Goal: Information Seeking & Learning: Learn about a topic

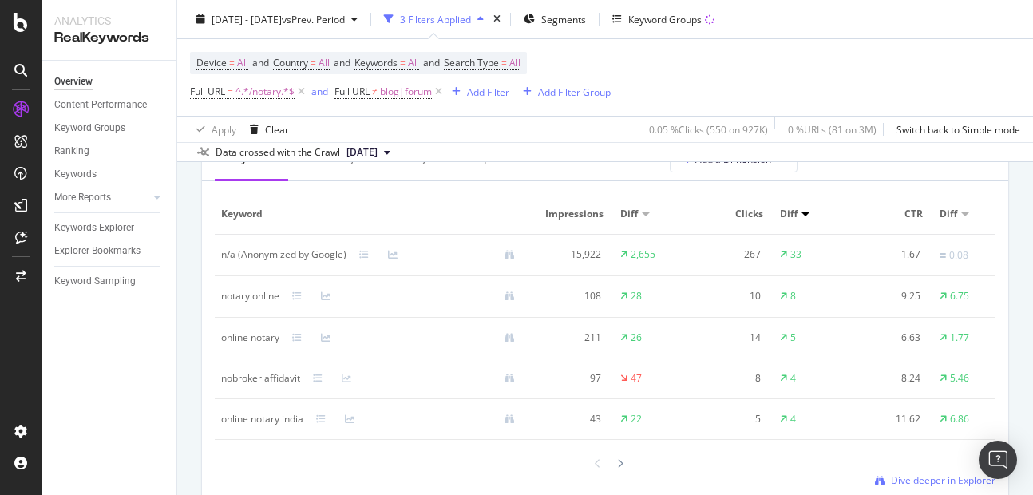
scroll to position [1596, 0]
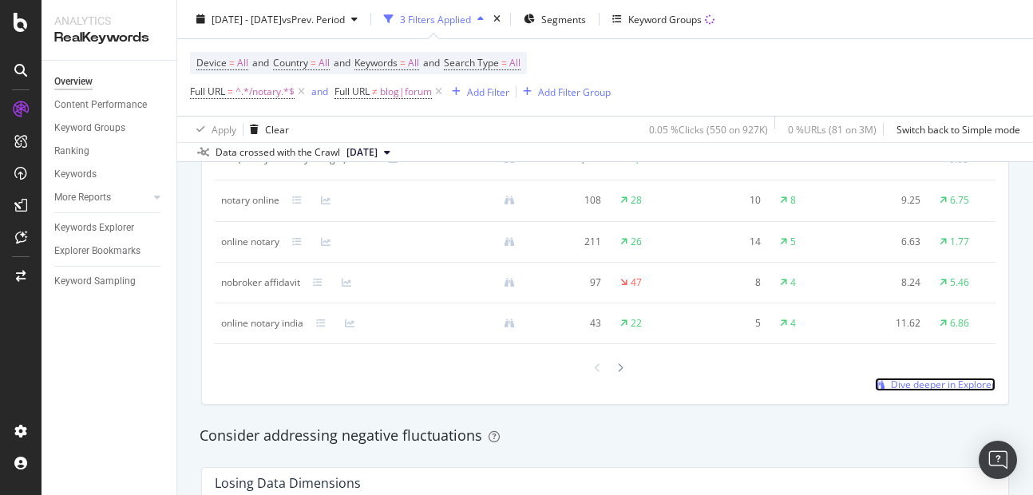
click at [891, 391] on span "Dive deeper in Explorer" at bounding box center [943, 384] width 105 height 14
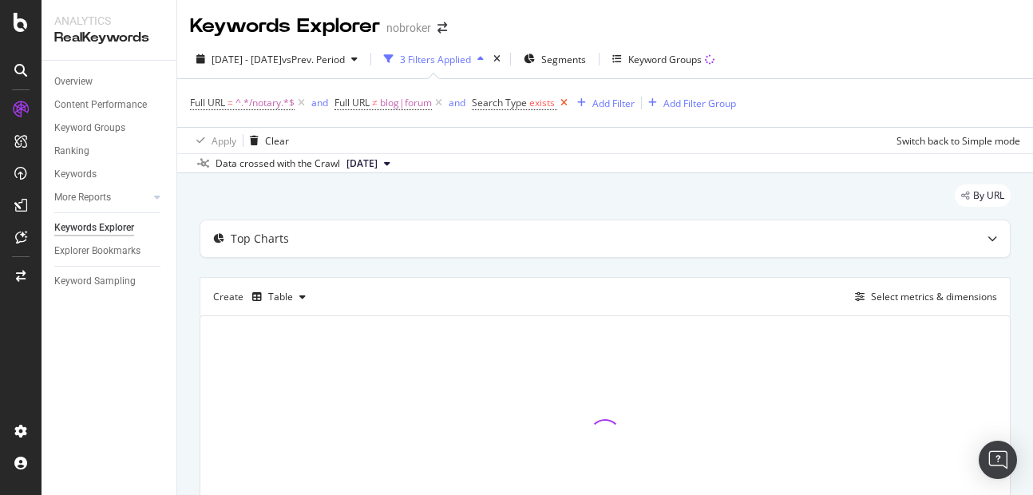
click at [563, 103] on icon at bounding box center [564, 103] width 14 height 16
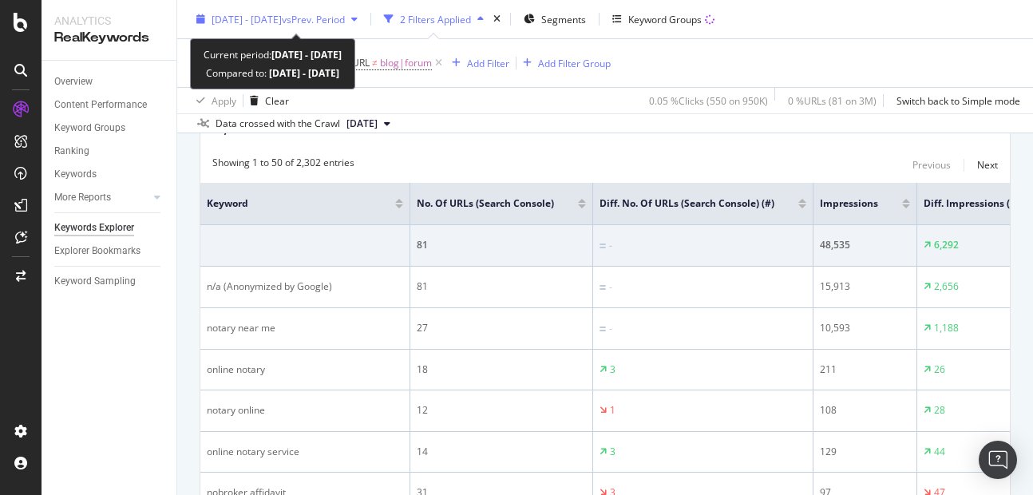
click at [345, 16] on span "vs Prev. Period" at bounding box center [313, 19] width 63 height 14
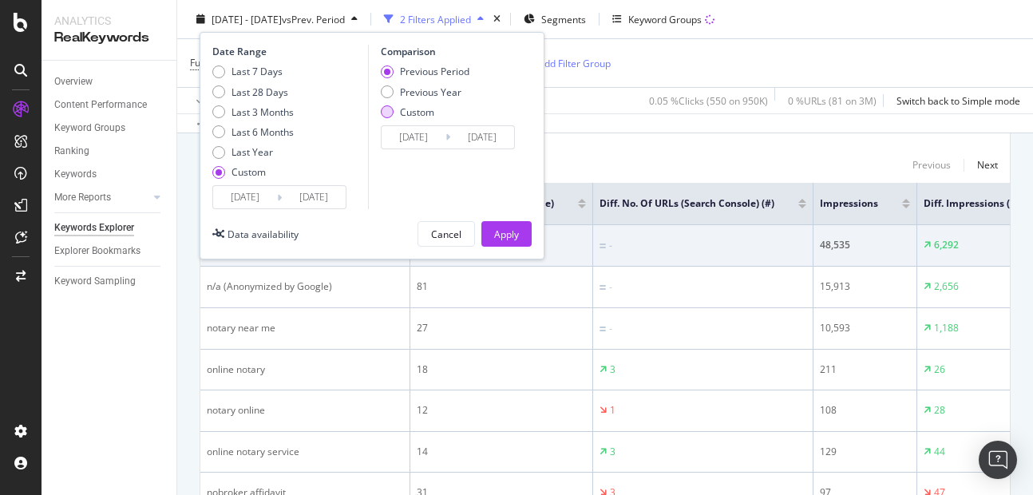
click at [390, 106] on div "Custom" at bounding box center [387, 111] width 13 height 13
click at [393, 74] on div "Previous Period" at bounding box center [387, 71] width 13 height 13
click at [413, 127] on input "[DATE]" at bounding box center [413, 137] width 64 height 22
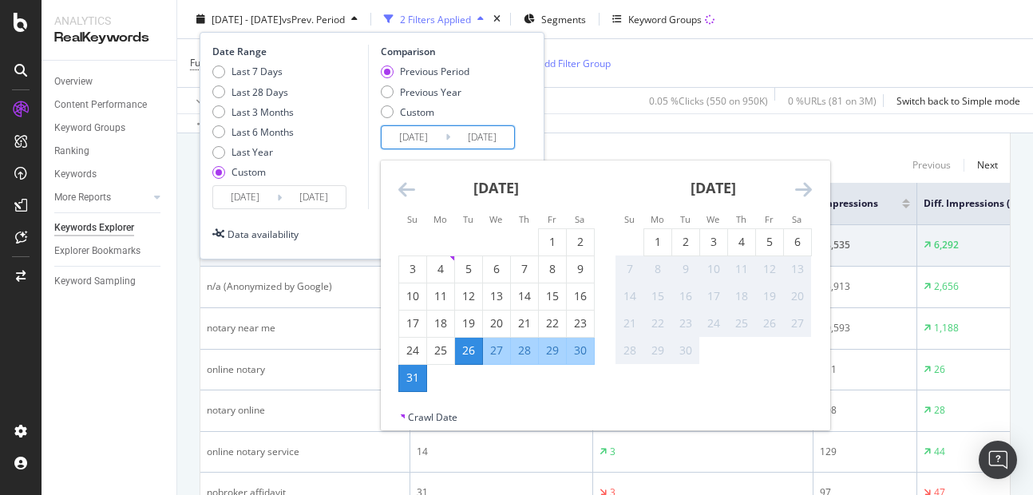
click at [389, 119] on div "Previous Period Previous Year Custom" at bounding box center [425, 95] width 89 height 60
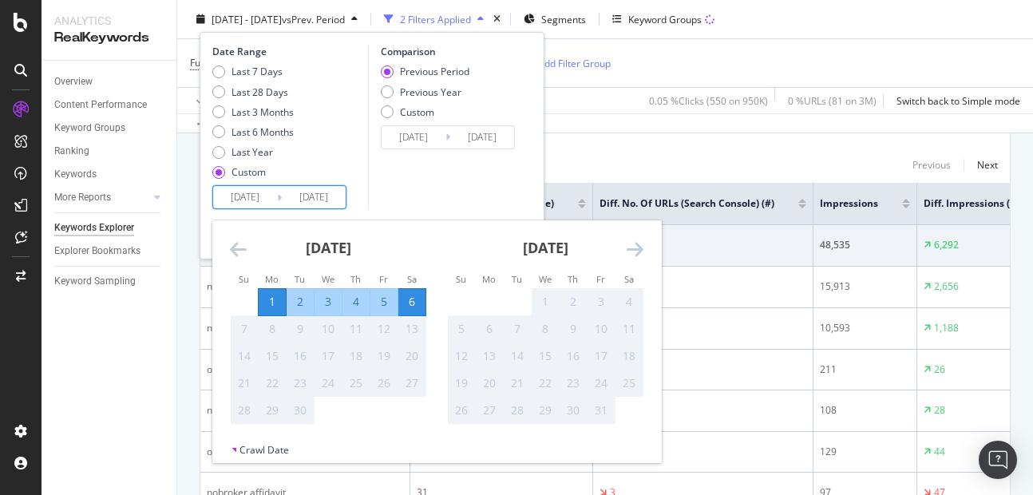
click at [250, 191] on input "[DATE]" at bounding box center [245, 197] width 64 height 22
click at [234, 253] on icon "Move backward to switch to the previous month." at bounding box center [238, 248] width 17 height 19
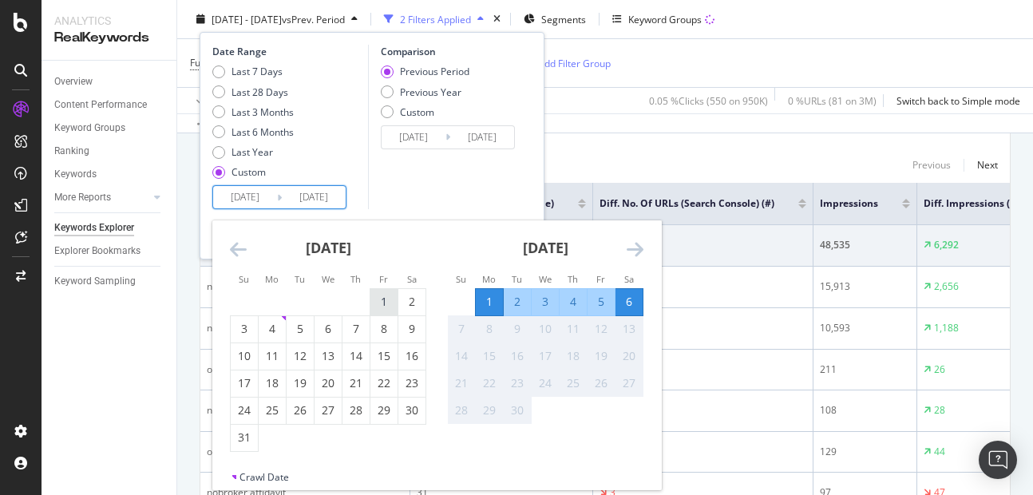
click at [379, 300] on div "1" at bounding box center [383, 302] width 27 height 16
type input "[DATE]"
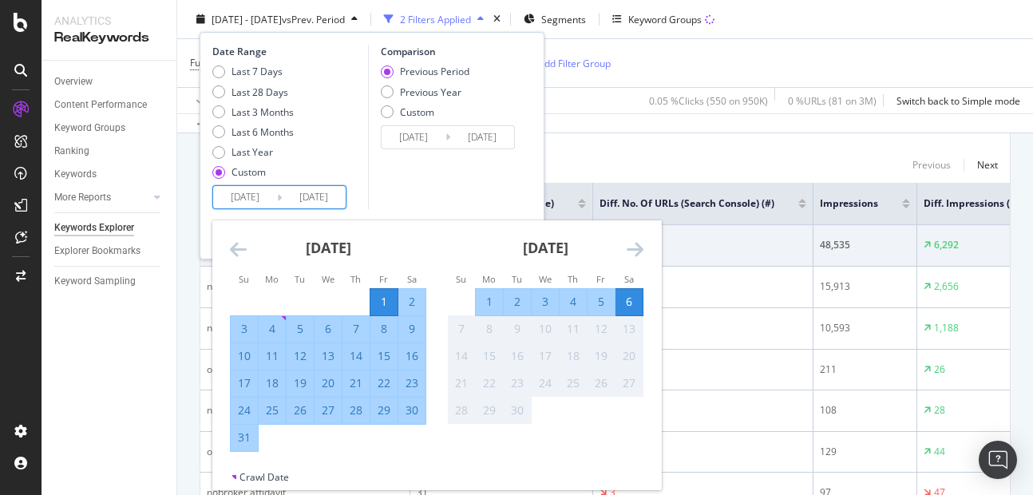
click at [245, 441] on div "31" at bounding box center [244, 437] width 27 height 16
type input "[DATE]"
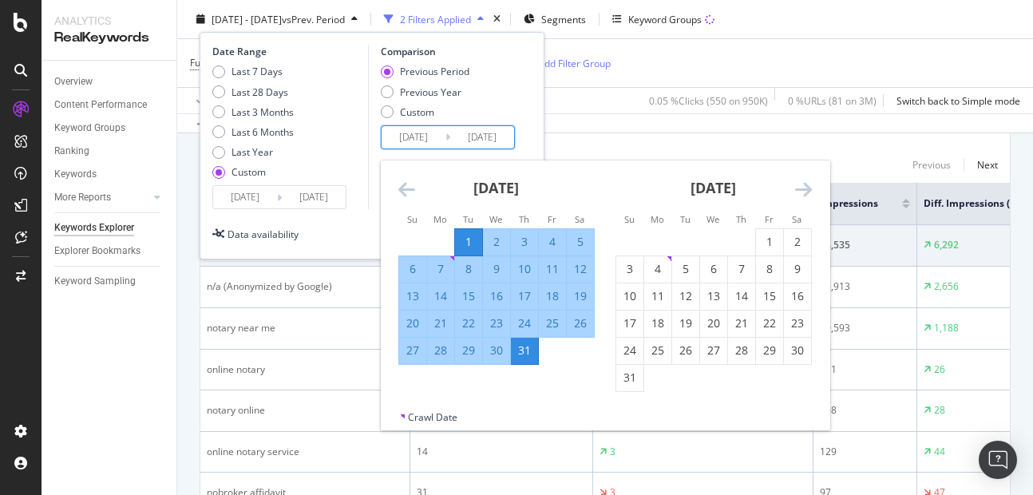
click at [406, 144] on input "[DATE]" at bounding box center [413, 137] width 64 height 22
click at [505, 112] on div "Previous Period Previous Year Custom" at bounding box center [450, 95] width 139 height 60
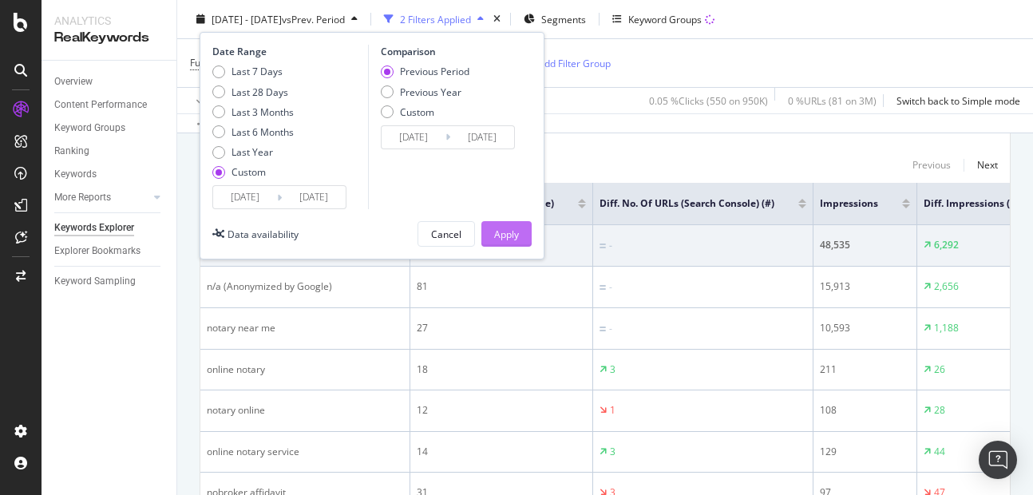
click at [511, 225] on div "Apply" at bounding box center [506, 234] width 25 height 24
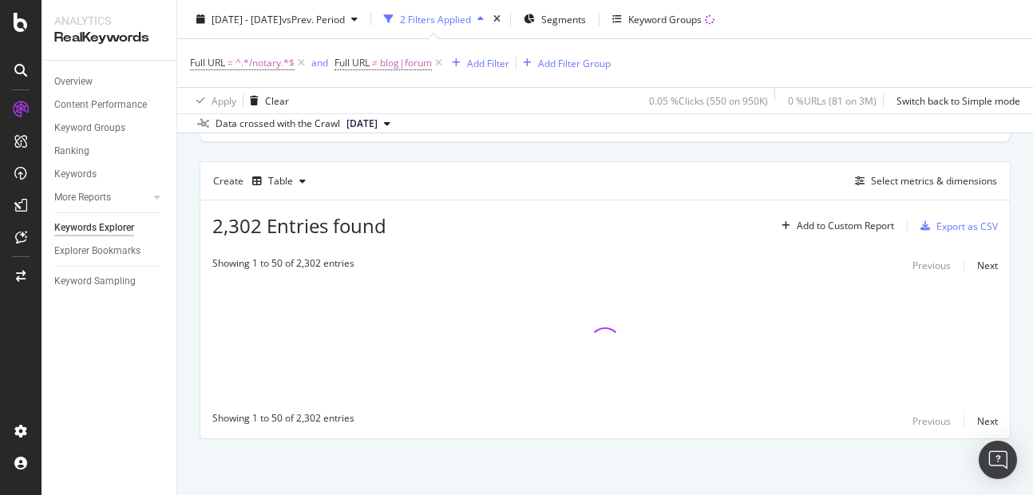
scroll to position [116, 0]
click at [918, 186] on div "Select metrics & dimensions" at bounding box center [934, 181] width 126 height 14
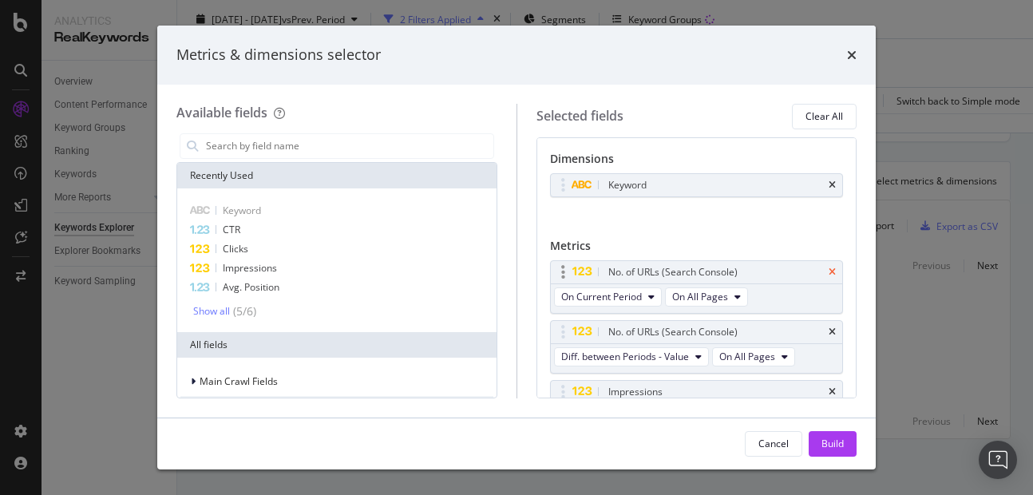
click at [828, 276] on icon "times" at bounding box center [831, 272] width 7 height 10
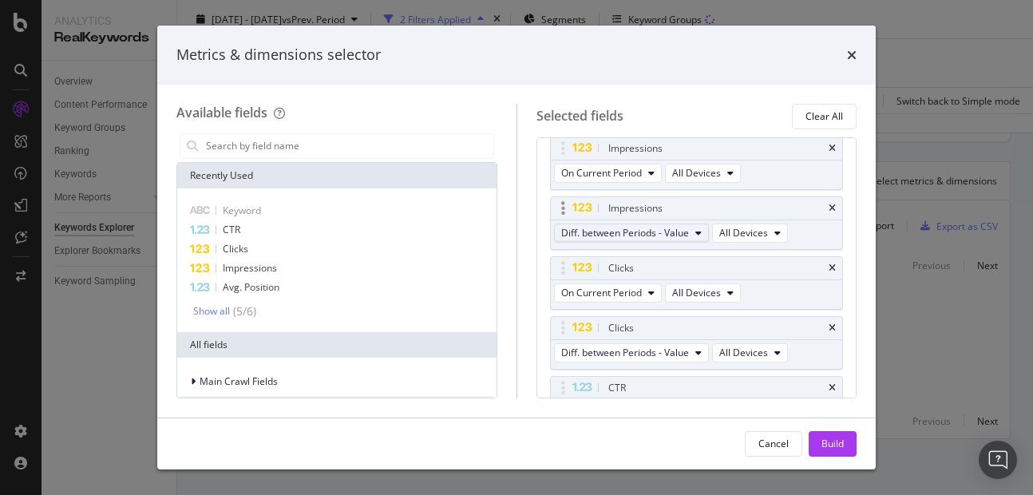
click at [682, 231] on span "Diff. between Periods - Value" at bounding box center [625, 233] width 128 height 14
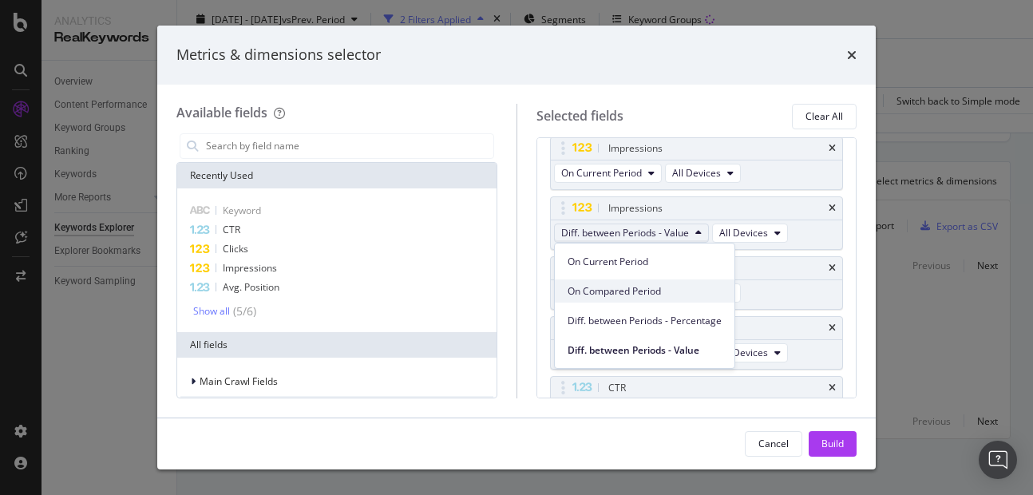
click at [628, 289] on span "On Compared Period" at bounding box center [644, 291] width 154 height 14
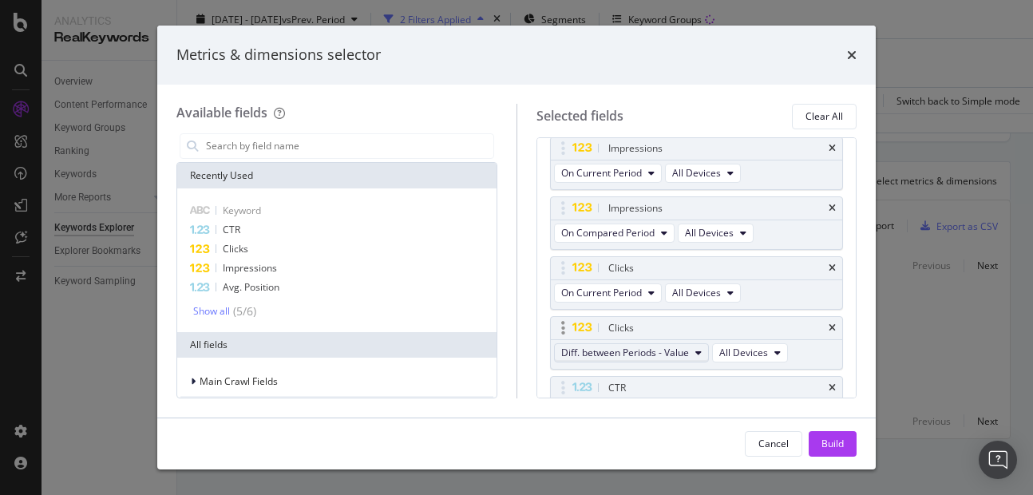
click at [610, 352] on span "Diff. between Periods - Value" at bounding box center [625, 353] width 128 height 14
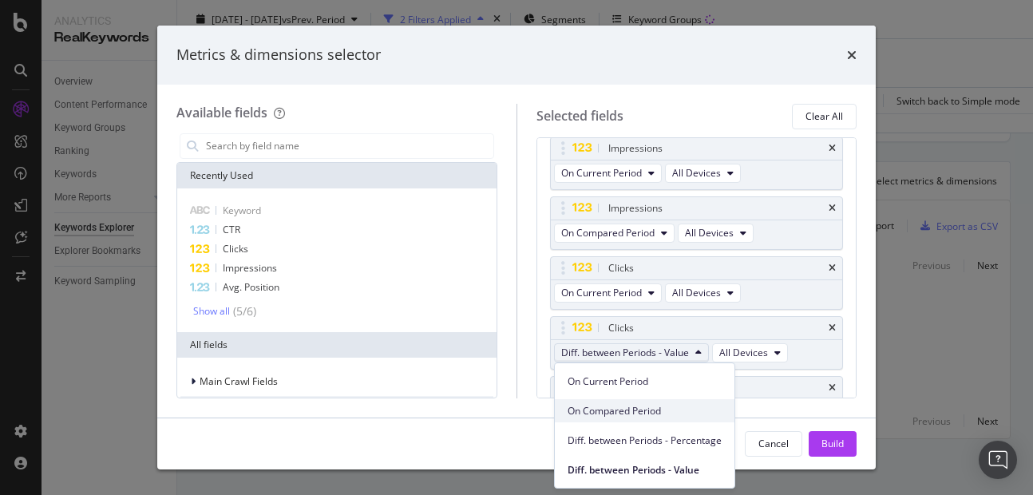
click at [606, 418] on div "On Compared Period" at bounding box center [645, 410] width 180 height 23
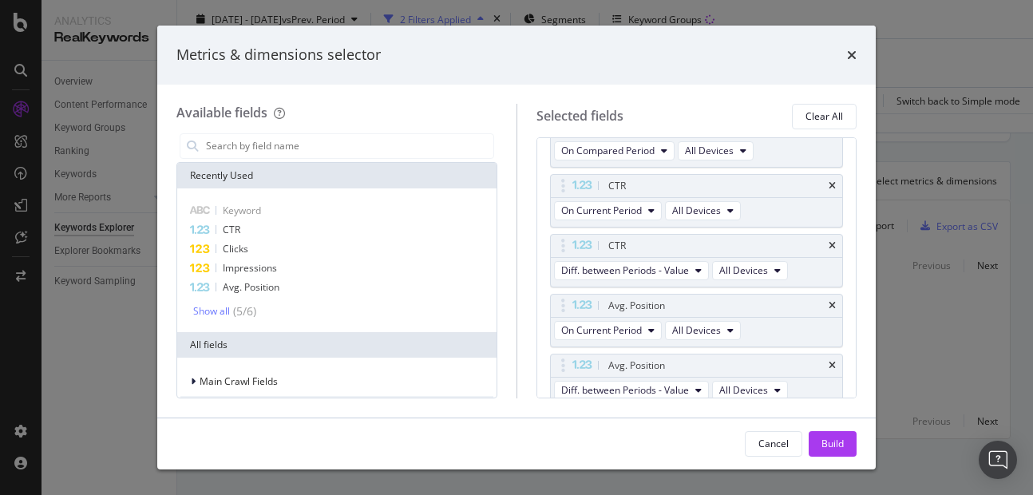
scroll to position [337, 0]
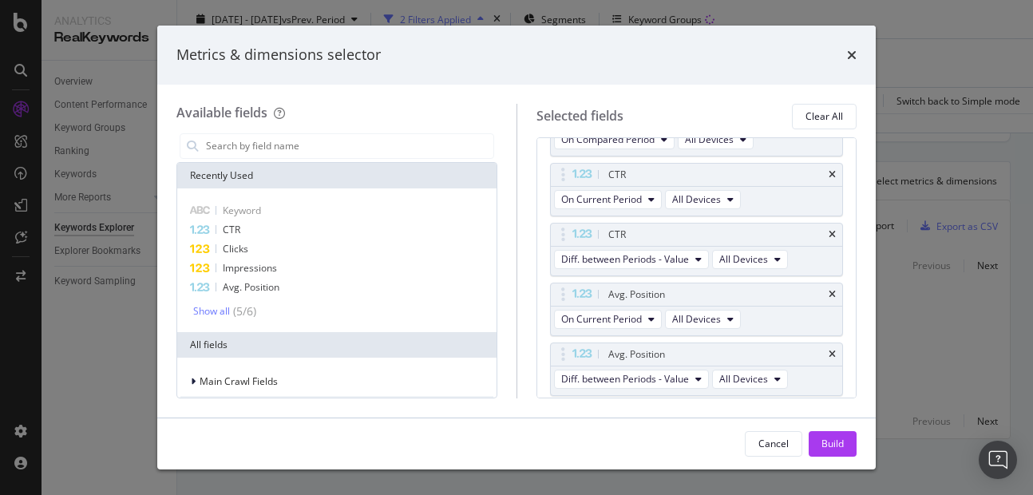
click at [613, 308] on div "On Current Period All Devices" at bounding box center [649, 320] width 196 height 29
click at [595, 259] on span "Diff. between Periods - Value" at bounding box center [625, 259] width 128 height 14
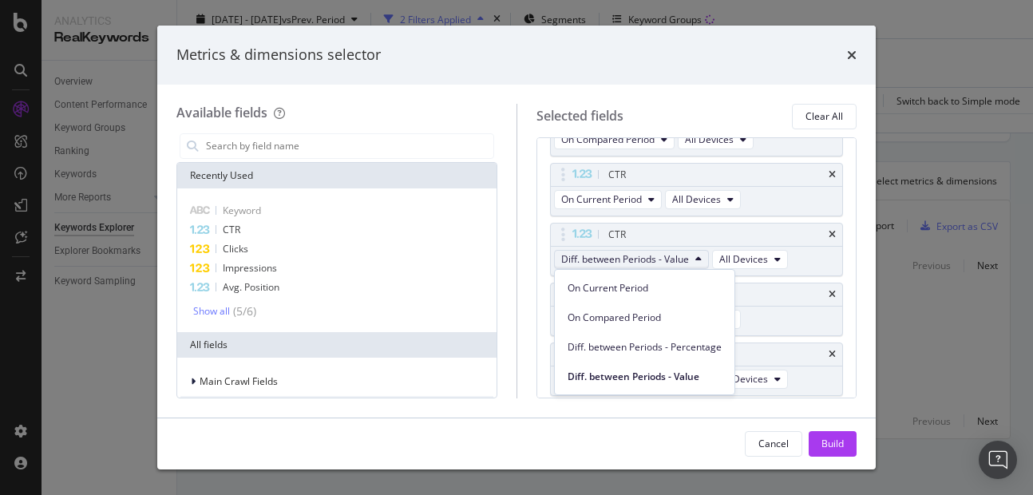
click at [598, 329] on div "Diff. between Periods - Percentage" at bounding box center [645, 344] width 180 height 30
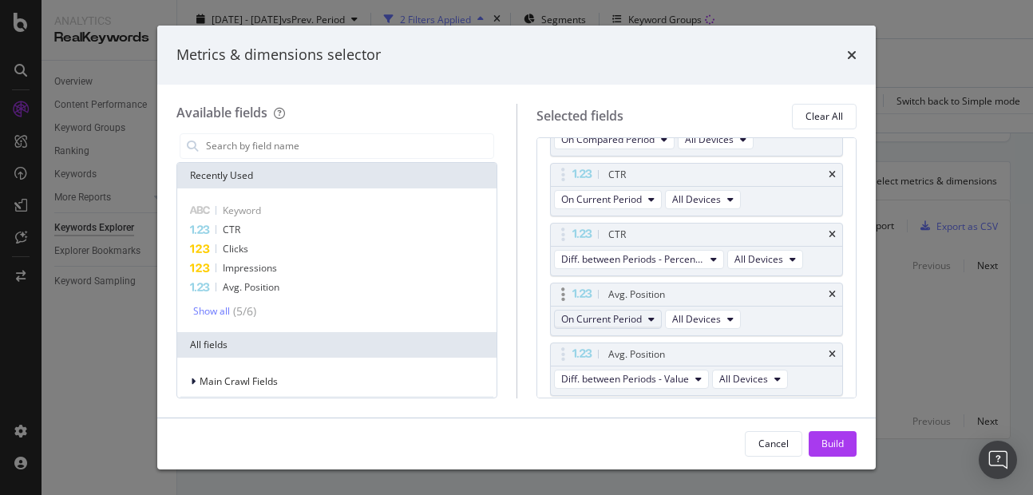
click at [599, 326] on span "On Current Period" at bounding box center [601, 319] width 81 height 14
click at [610, 263] on span "Diff. between Periods - Percentage" at bounding box center [632, 259] width 143 height 14
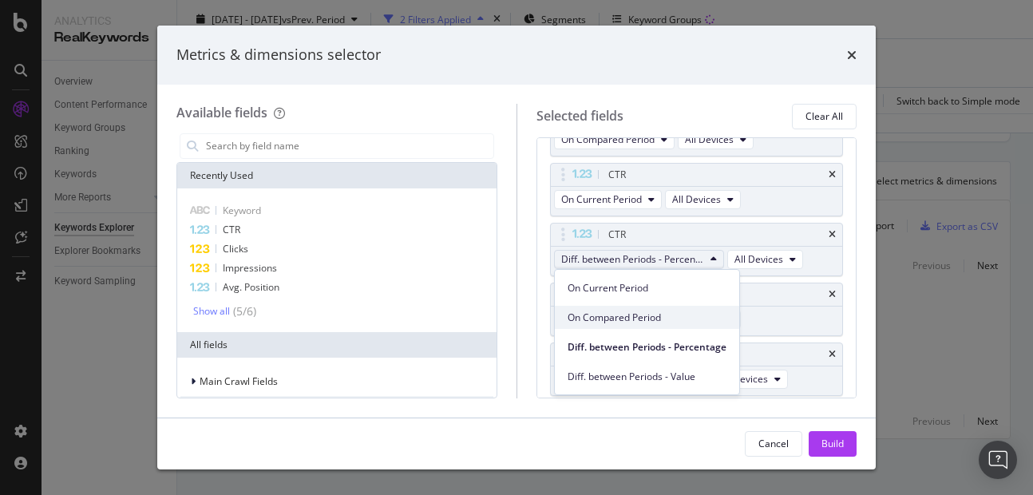
click at [612, 307] on div "On Compared Period" at bounding box center [647, 317] width 184 height 23
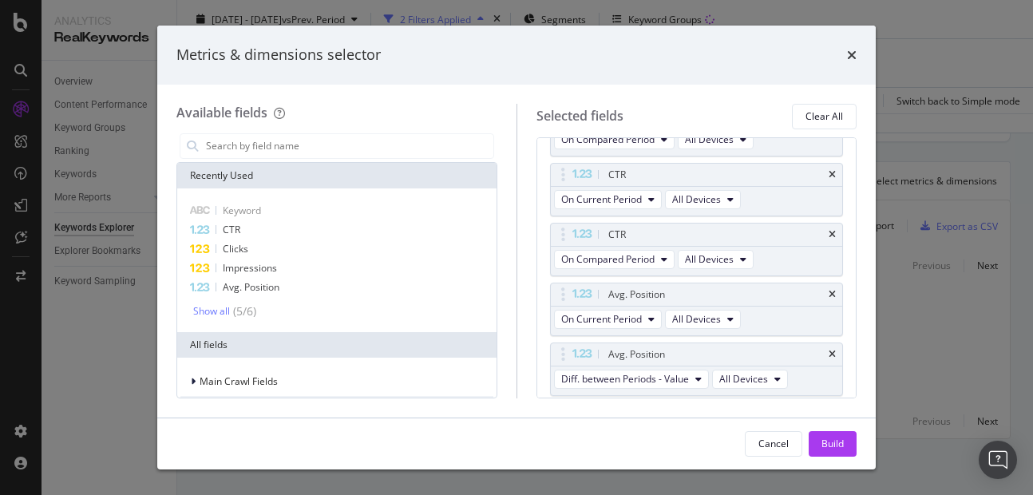
scroll to position [389, 0]
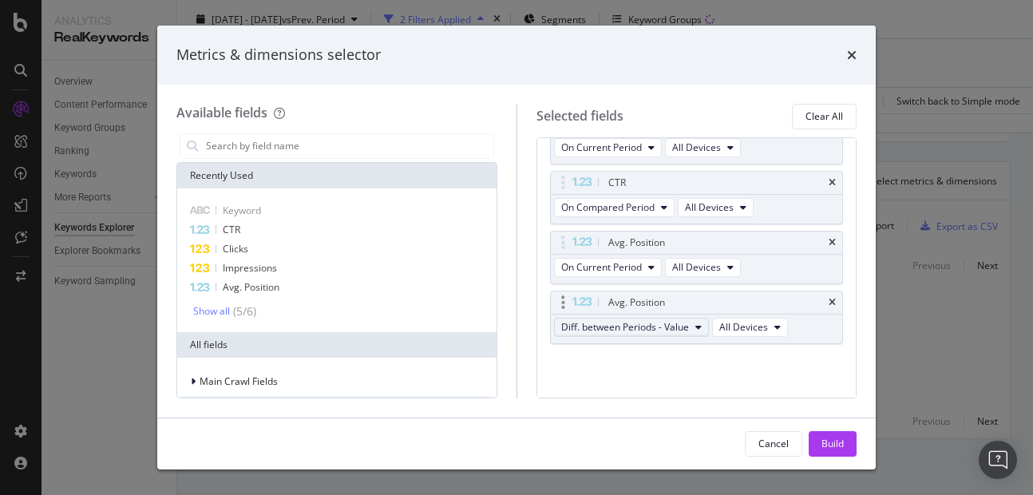
click at [610, 321] on span "Diff. between Periods - Value" at bounding box center [625, 327] width 128 height 14
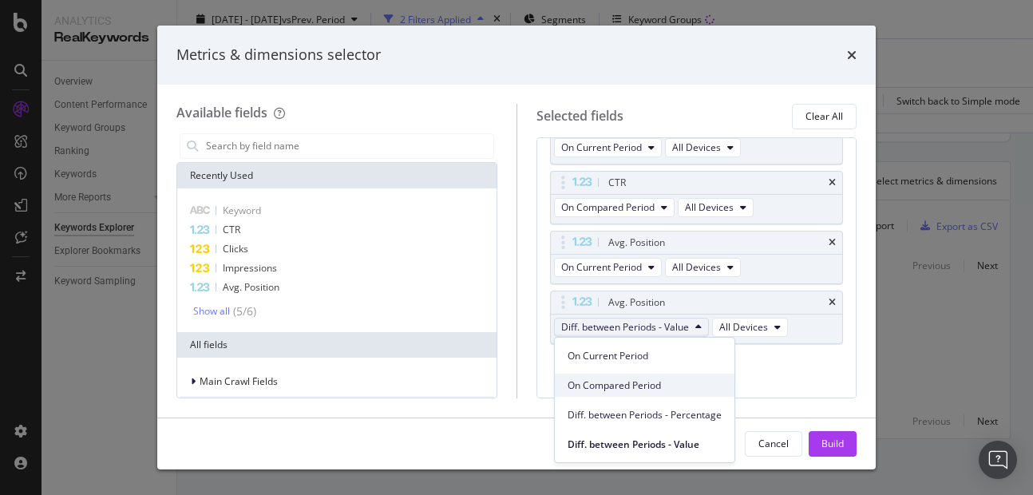
click at [612, 380] on span "On Compared Period" at bounding box center [644, 385] width 154 height 14
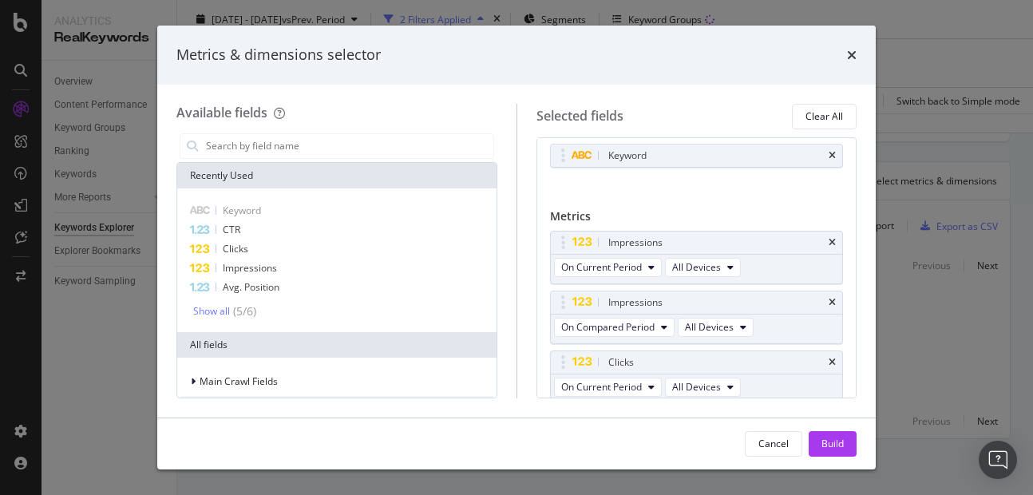
scroll to position [0, 0]
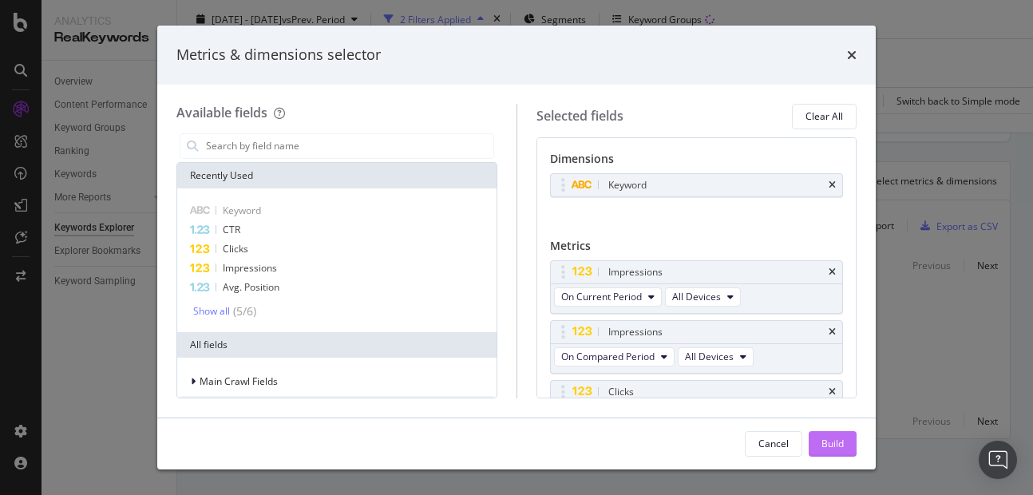
click at [817, 433] on button "Build" at bounding box center [832, 444] width 48 height 26
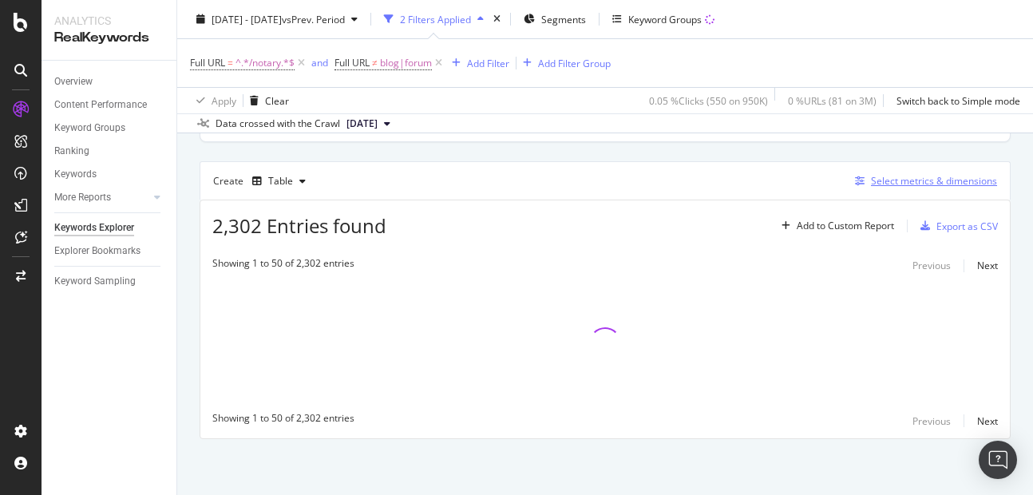
click at [903, 180] on div "Select metrics & dimensions" at bounding box center [934, 181] width 126 height 14
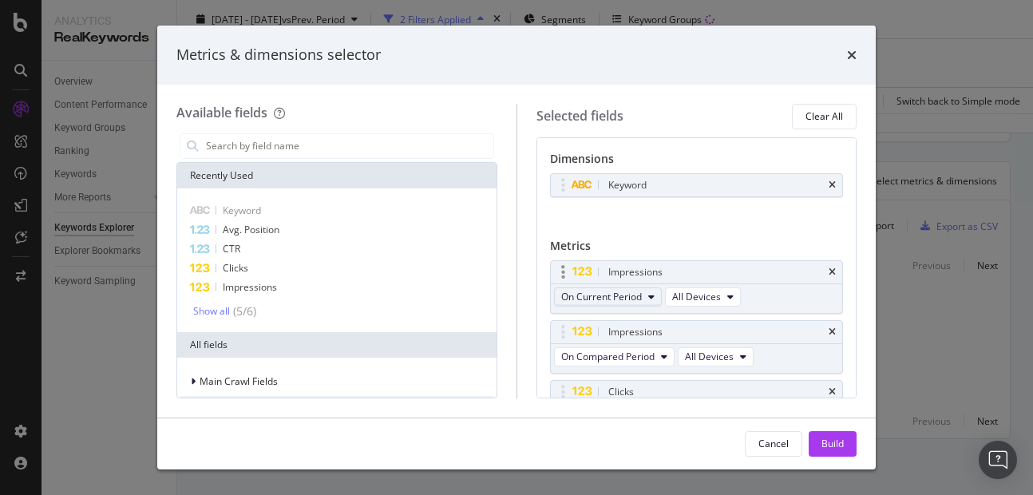
scroll to position [389, 0]
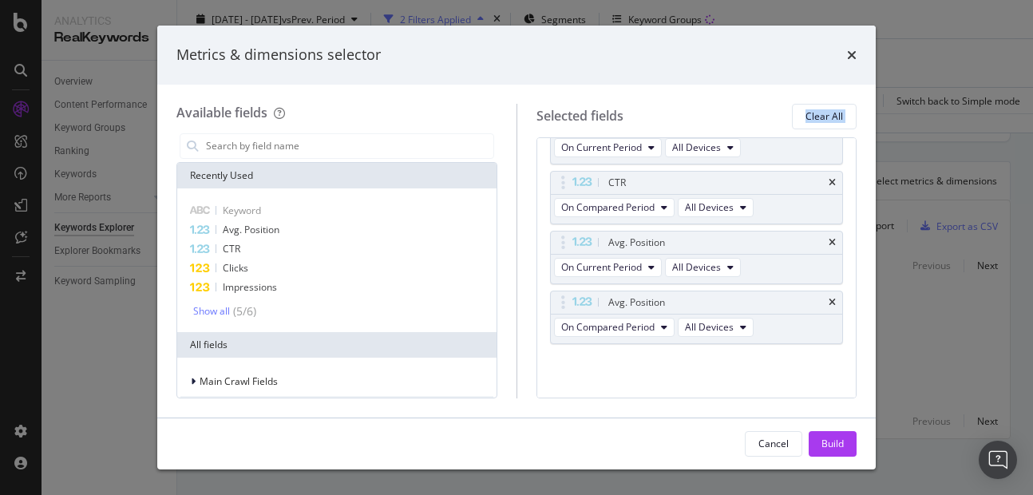
drag, startPoint x: 555, startPoint y: 228, endPoint x: 563, endPoint y: 129, distance: 99.3
click at [563, 129] on div "Selected fields Clear All Dimensions Keyword You can use this field as a dimens…" at bounding box center [686, 251] width 341 height 294
click at [571, 240] on icon "modal" at bounding box center [581, 242] width 21 height 10
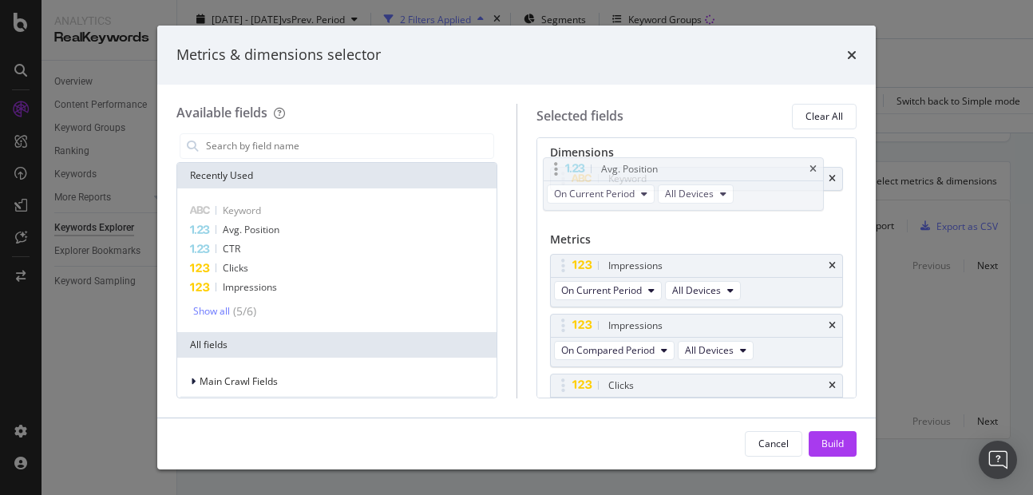
scroll to position [0, 0]
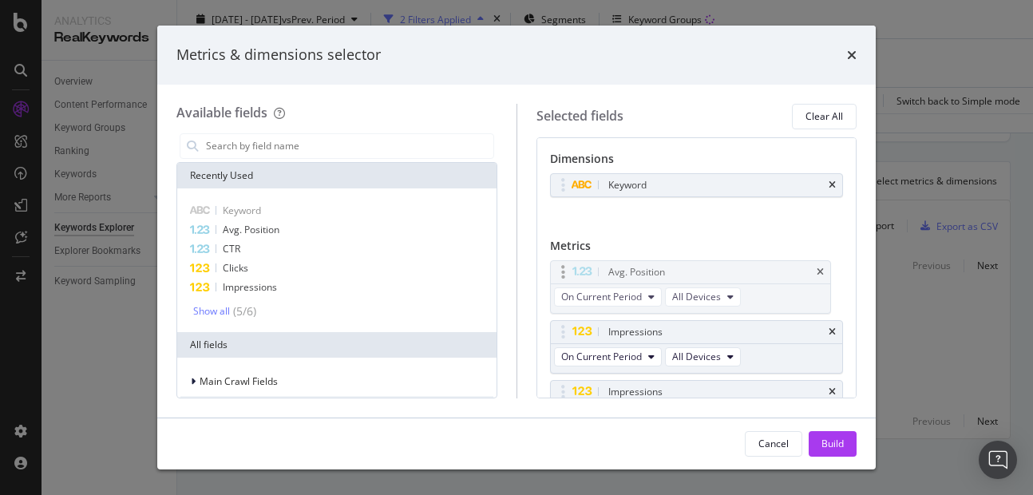
click at [555, 240] on body "Analytics RealKeywords Overview Content Performance Keyword Groups Ranking Keyw…" at bounding box center [516, 247] width 1033 height 495
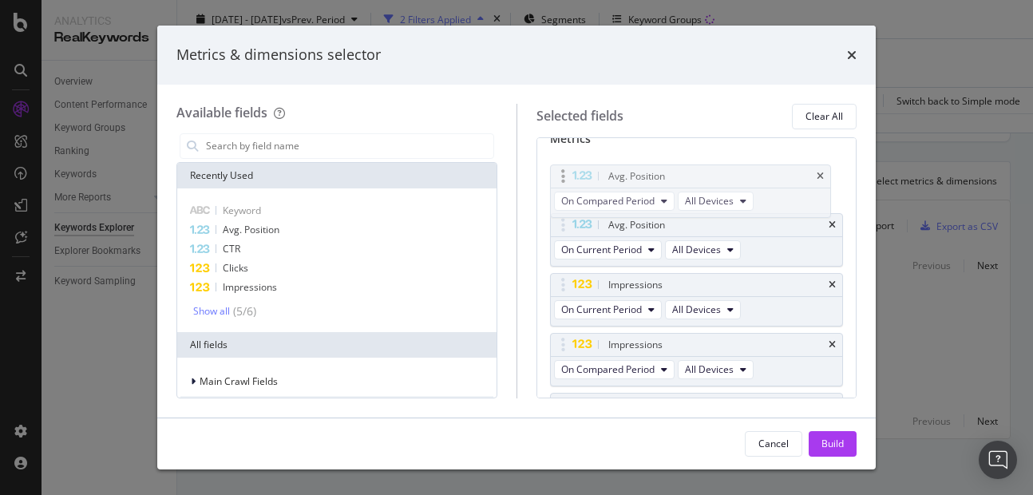
scroll to position [105, 0]
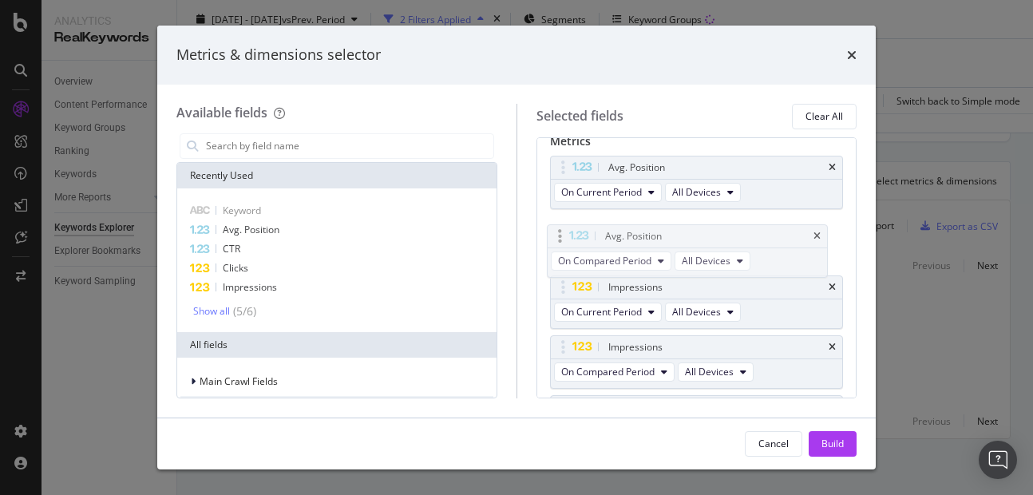
drag, startPoint x: 563, startPoint y: 302, endPoint x: 559, endPoint y: 236, distance: 65.5
click at [559, 236] on body "Analytics RealKeywords Overview Content Performance Keyword Groups Ranking Keyw…" at bounding box center [516, 247] width 1033 height 495
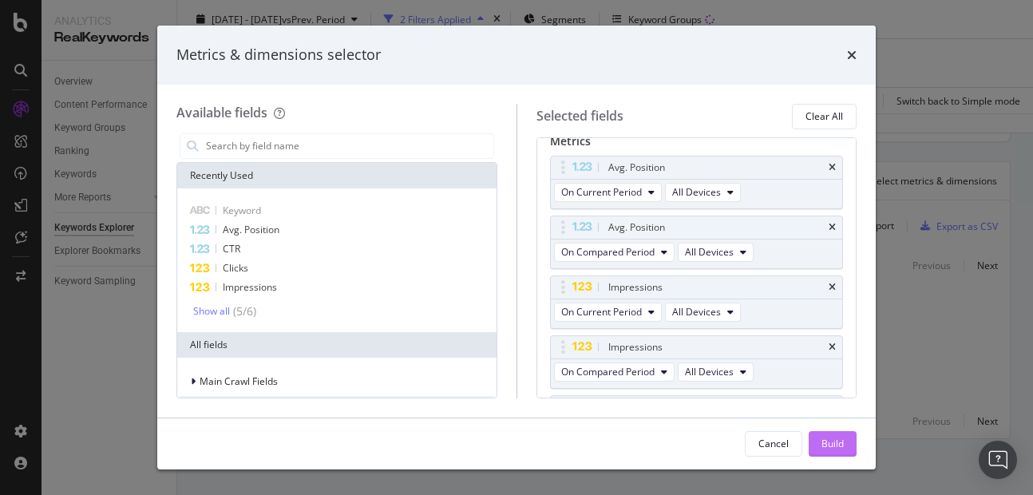
click at [835, 443] on div "Build" at bounding box center [832, 443] width 22 height 14
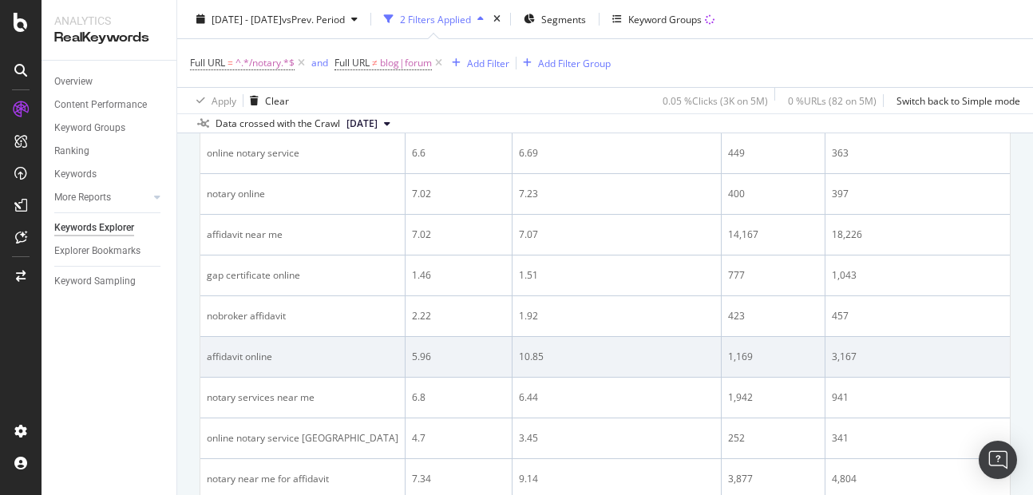
scroll to position [454, 0]
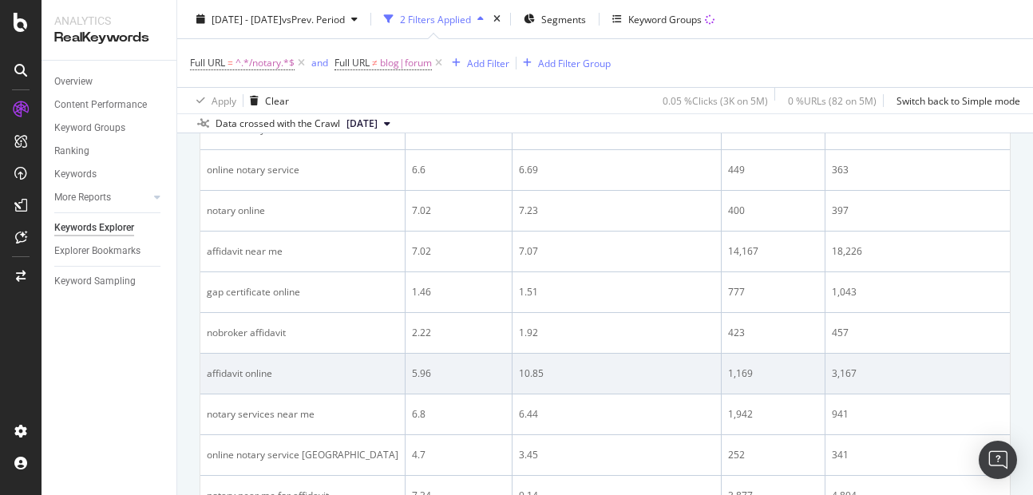
click at [729, 433] on td "1,942" at bounding box center [773, 414] width 104 height 41
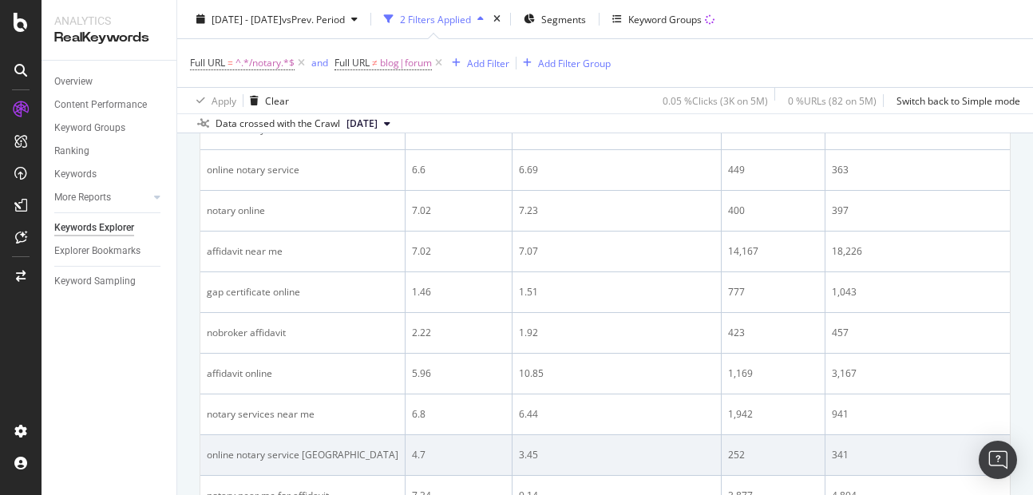
click at [729, 435] on td "252" at bounding box center [773, 455] width 104 height 41
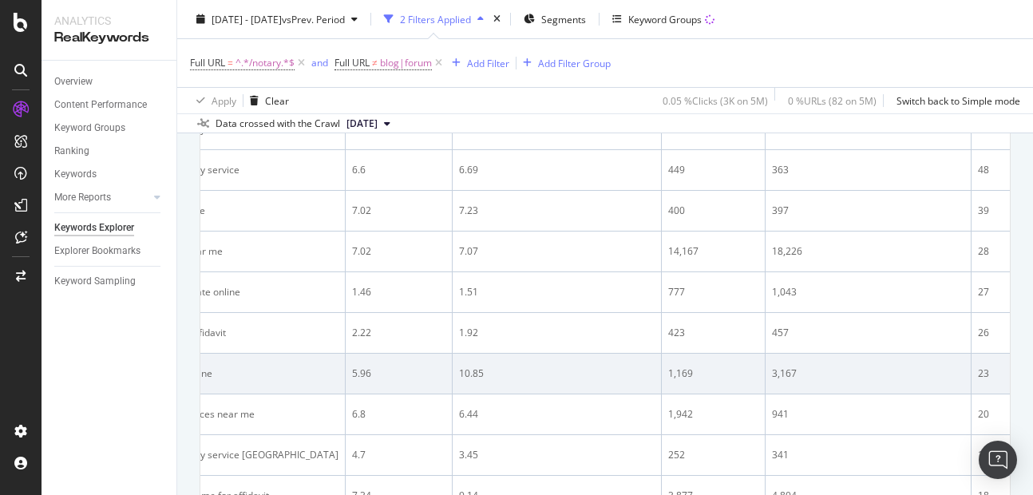
scroll to position [0, 0]
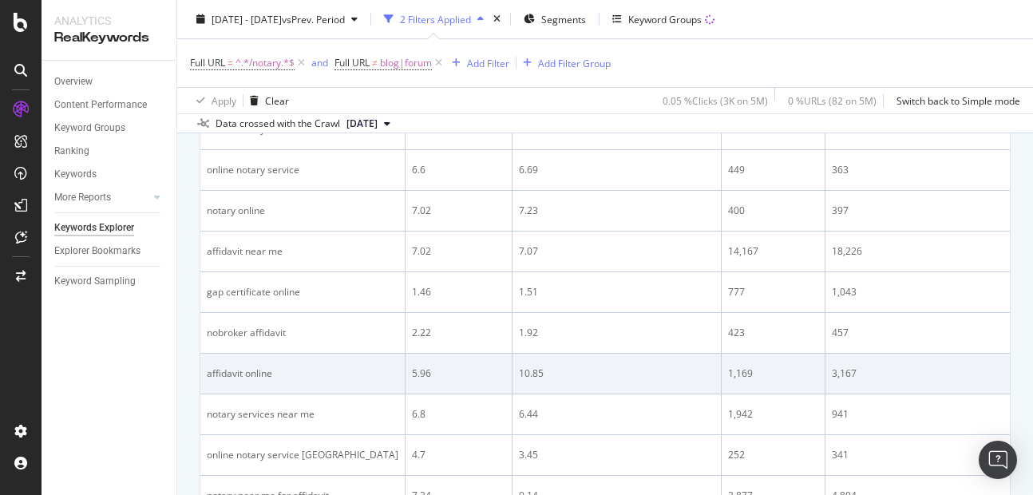
click at [247, 377] on div "affidavit online" at bounding box center [303, 373] width 192 height 14
copy div "affidavit online"
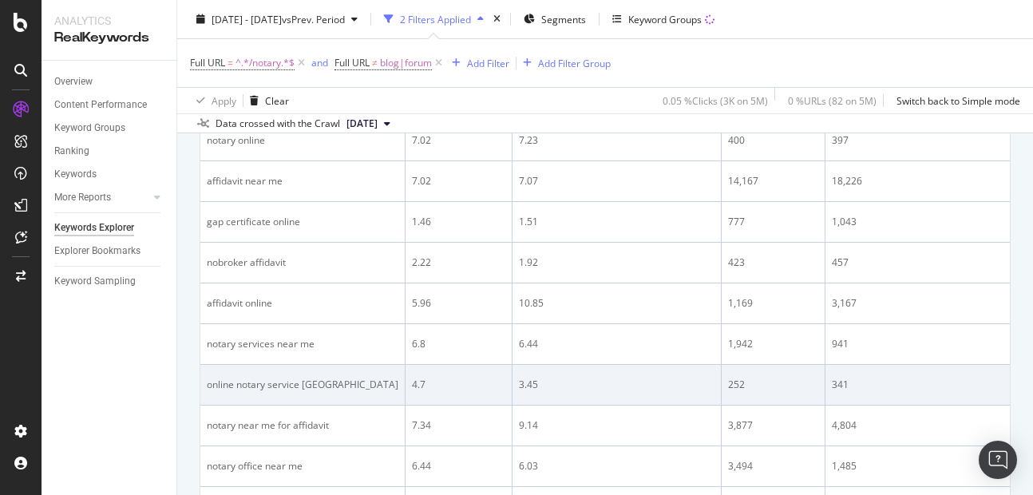
click at [235, 388] on div "online notary service [GEOGRAPHIC_DATA]" at bounding box center [303, 384] width 192 height 14
copy div "online notary service [GEOGRAPHIC_DATA]"
click at [235, 388] on div "online notary service [GEOGRAPHIC_DATA]" at bounding box center [303, 384] width 192 height 14
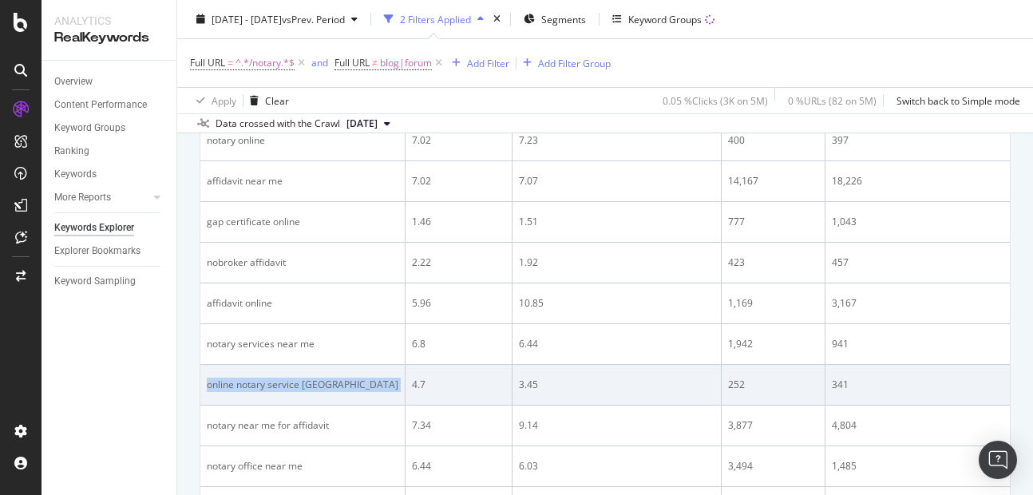
click at [235, 388] on div "online notary service [GEOGRAPHIC_DATA]" at bounding box center [303, 384] width 192 height 14
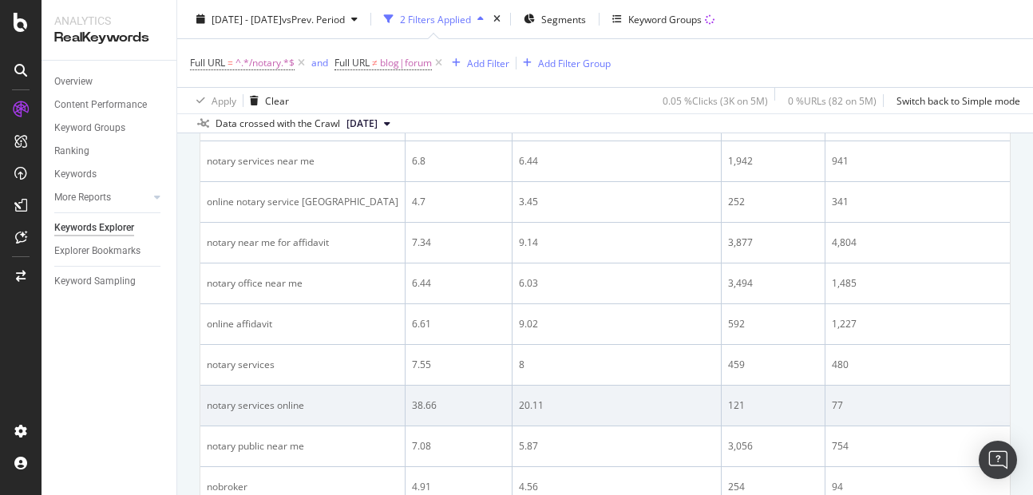
click at [257, 405] on div "notary services online" at bounding box center [303, 405] width 192 height 14
copy div "notary services online"
